Goal: Communication & Community: Answer question/provide support

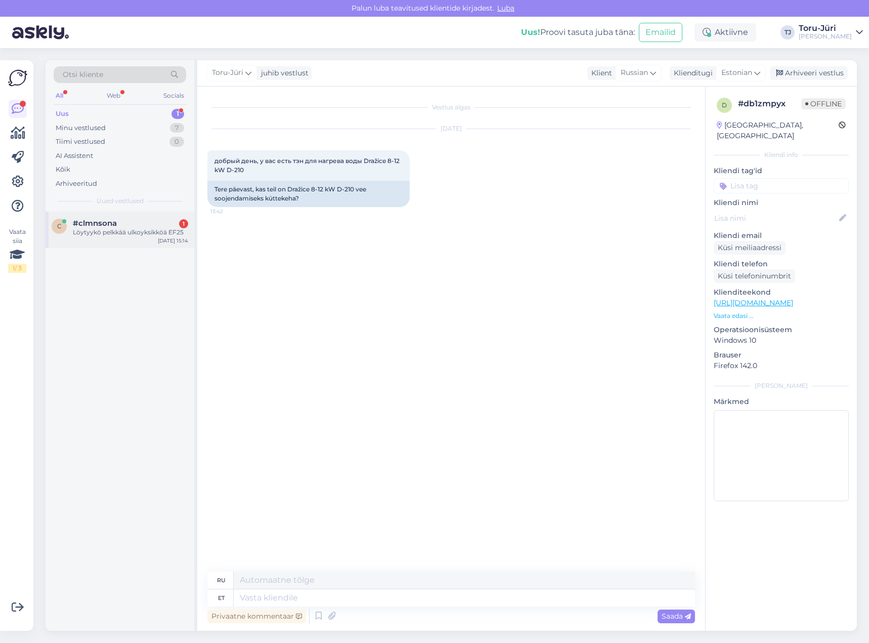
click at [136, 221] on div "#clmnsona 1" at bounding box center [130, 223] width 115 height 9
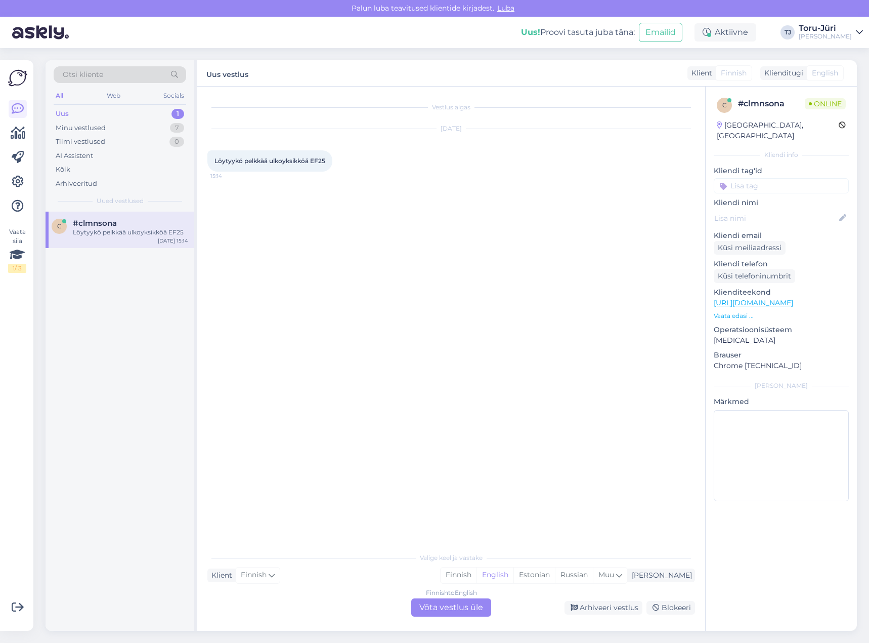
click at [439, 605] on div "Finnish to English Võta vestlus üle" at bounding box center [451, 607] width 80 height 18
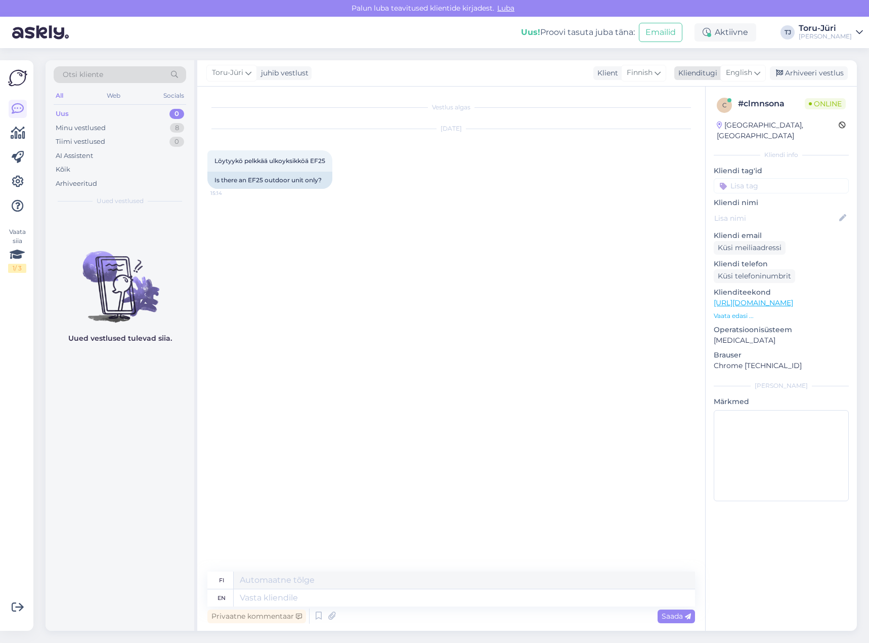
click at [755, 70] on icon at bounding box center [758, 72] width 6 height 11
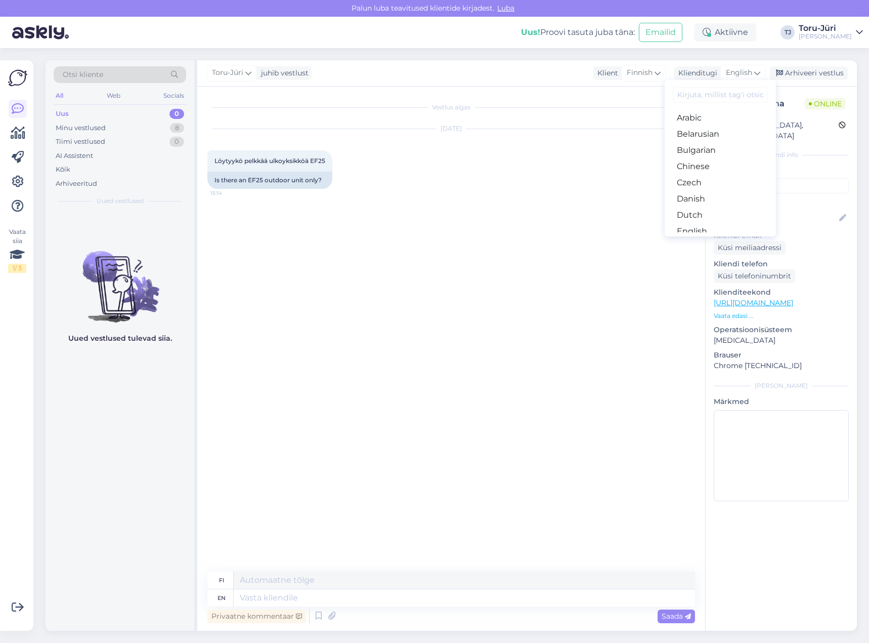
click at [707, 239] on link "Estonian" at bounding box center [720, 247] width 111 height 16
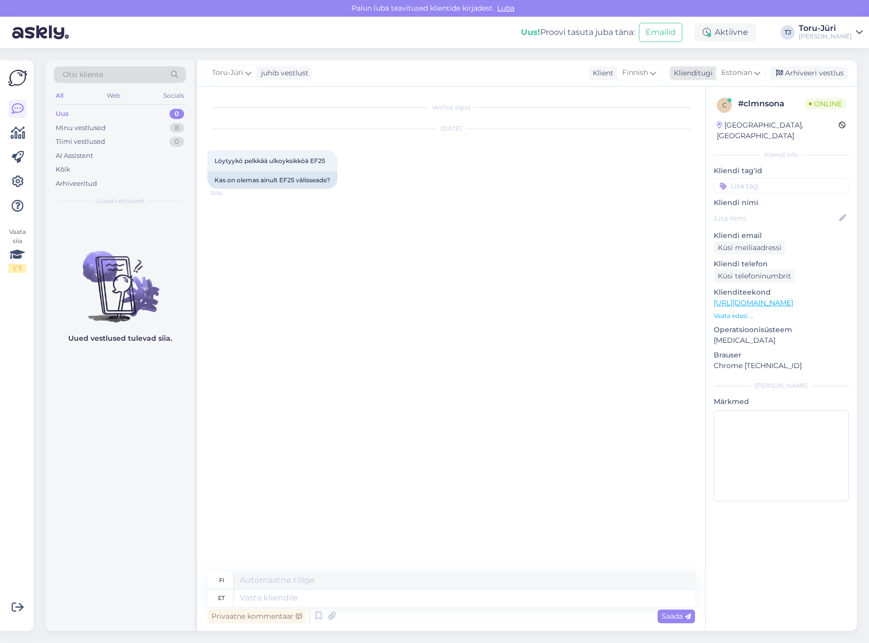
click at [756, 69] on icon at bounding box center [758, 72] width 6 height 11
click at [327, 607] on div "Privaatne kommentaar Saada" at bounding box center [451, 615] width 488 height 19
click at [351, 599] on textarea at bounding box center [465, 597] width 462 height 17
type textarea "Tere!"
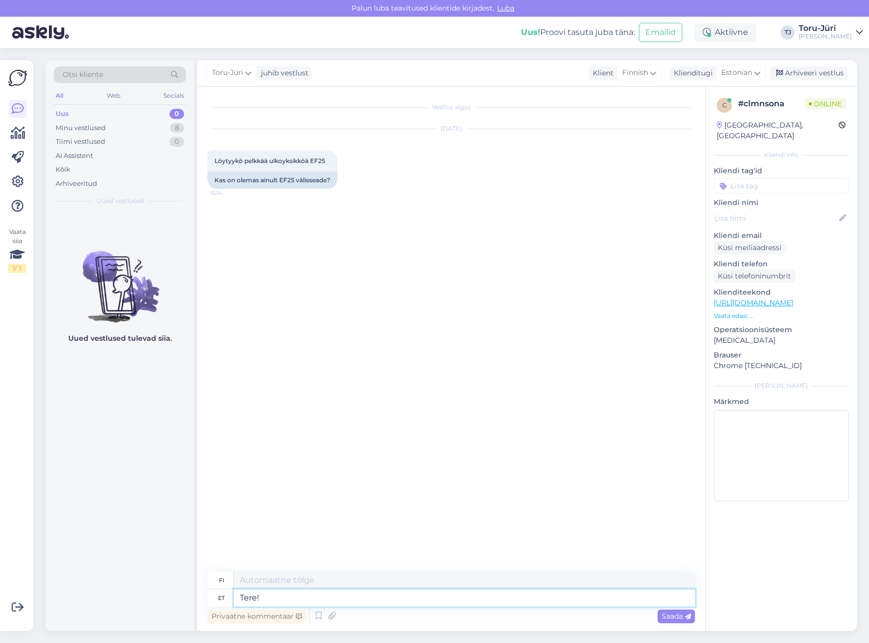
type textarea "Hei!"
type textarea "Tere! E i ole"
type textarea "Hei! Ei, ei ole."
type textarea "Tere! E"
type textarea "Hei!"
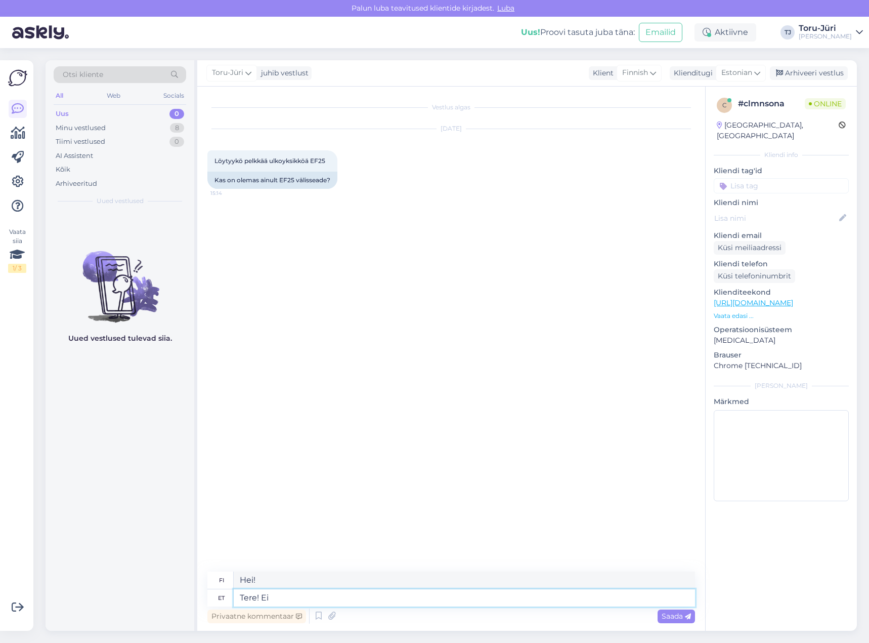
type textarea "Tere! Ei o"
type textarea "Hei! Ei"
type textarea "Tere! Ei ole"
click at [456, 599] on textarea at bounding box center [465, 597] width 462 height 17
